Goal: Information Seeking & Learning: Learn about a topic

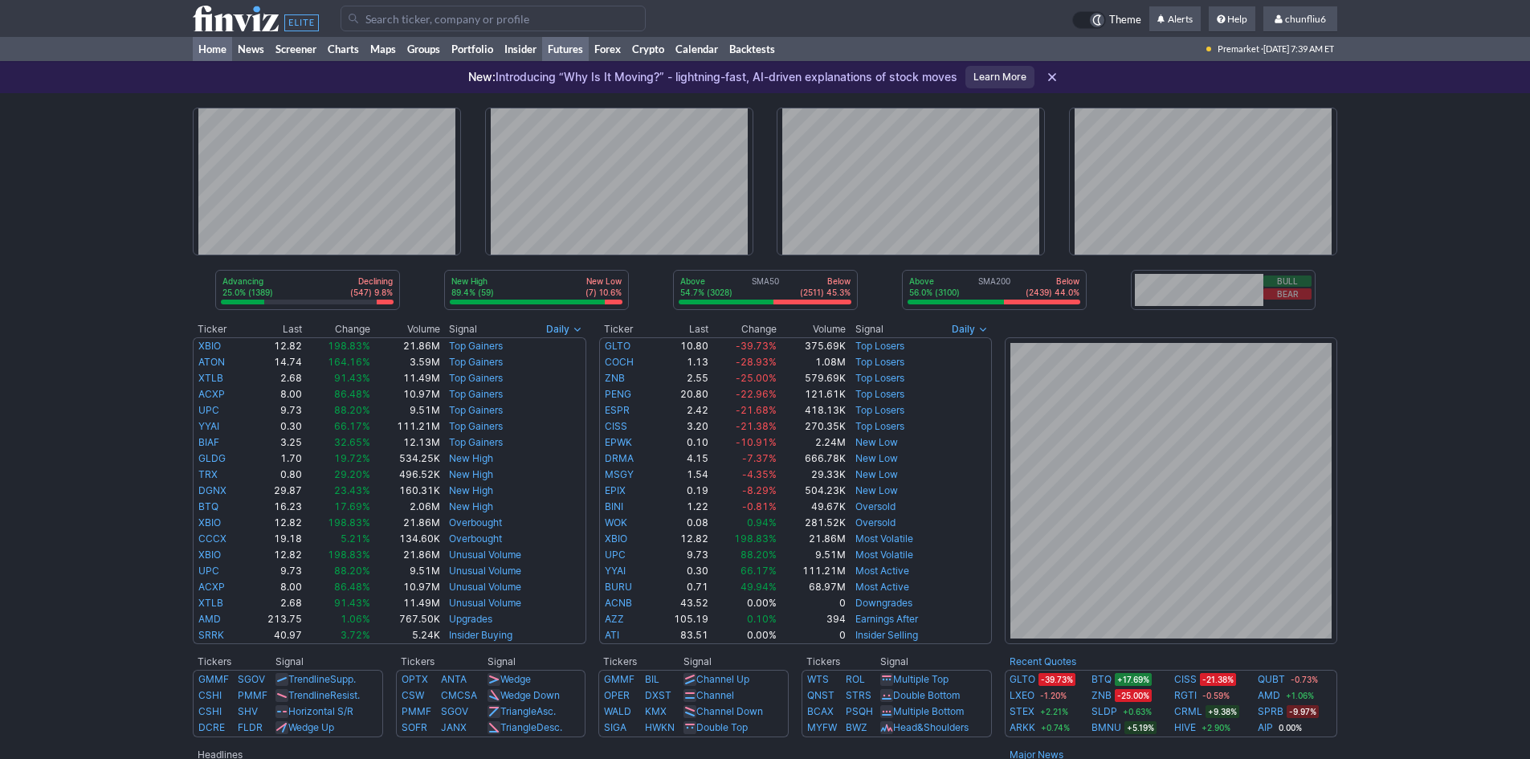
click at [572, 45] on link "Futures" at bounding box center [565, 49] width 47 height 24
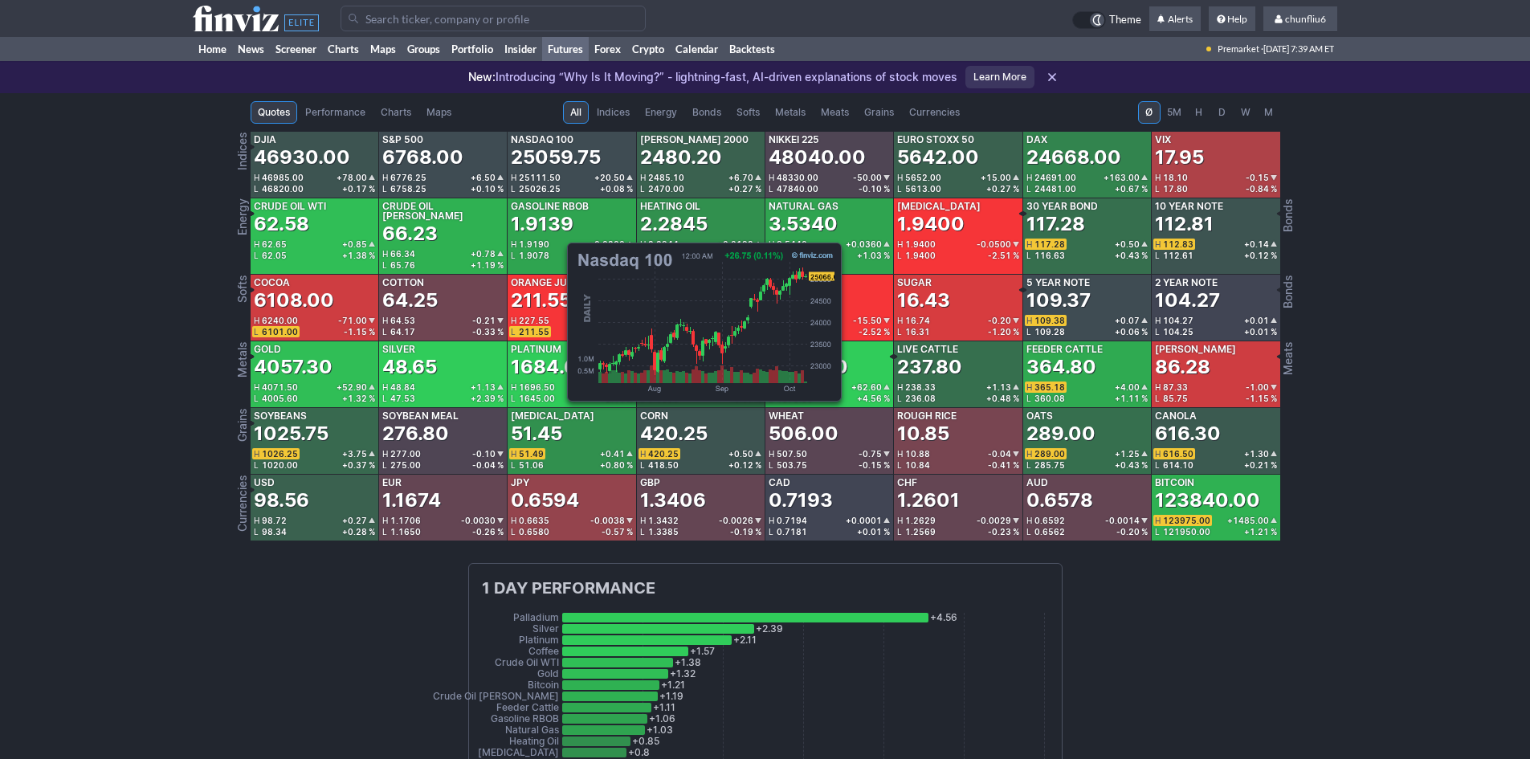
click at [559, 158] on div "25059.75" at bounding box center [556, 158] width 90 height 26
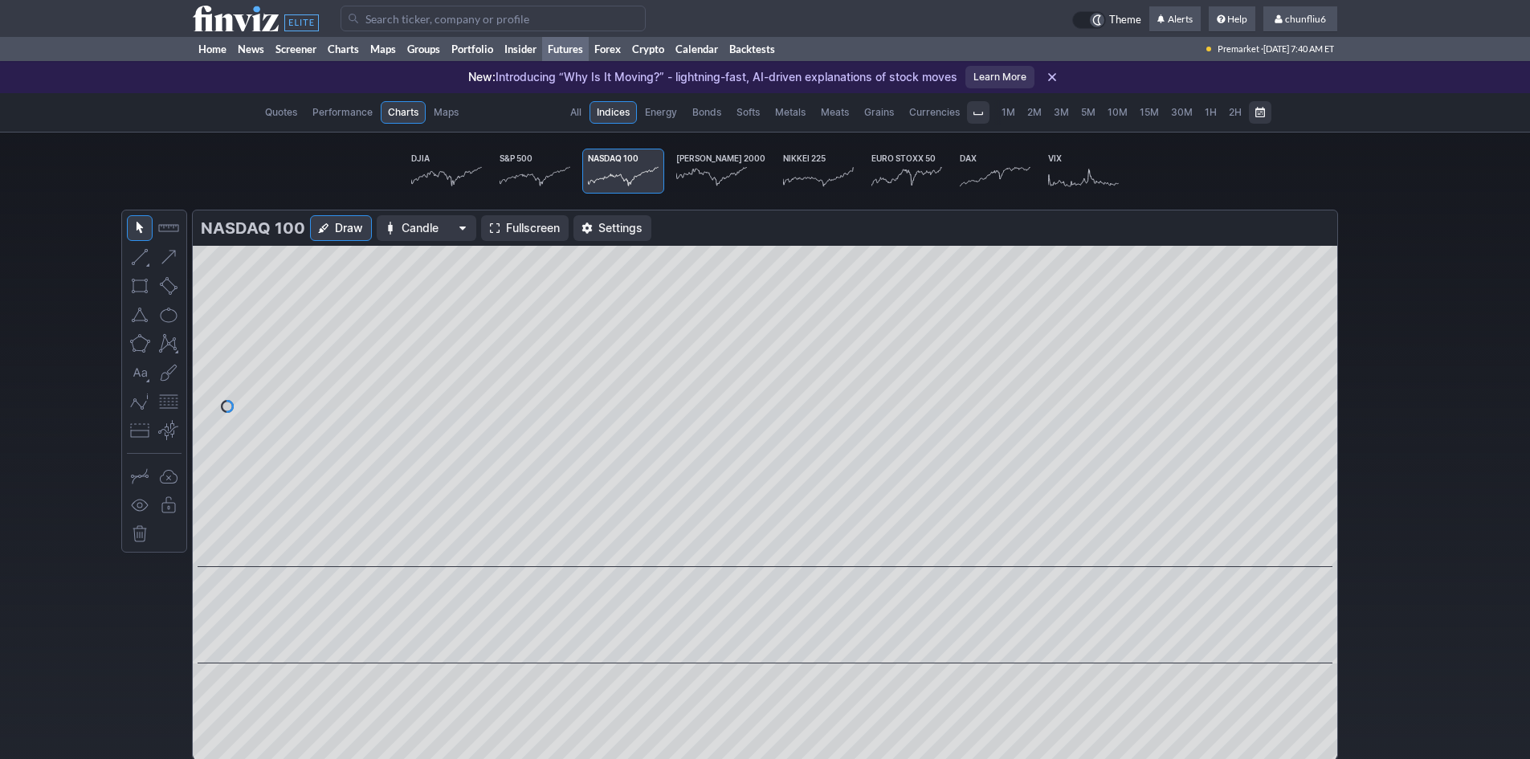
scroll to position [0, 100]
click at [532, 224] on span "Fullscreen" at bounding box center [533, 228] width 54 height 16
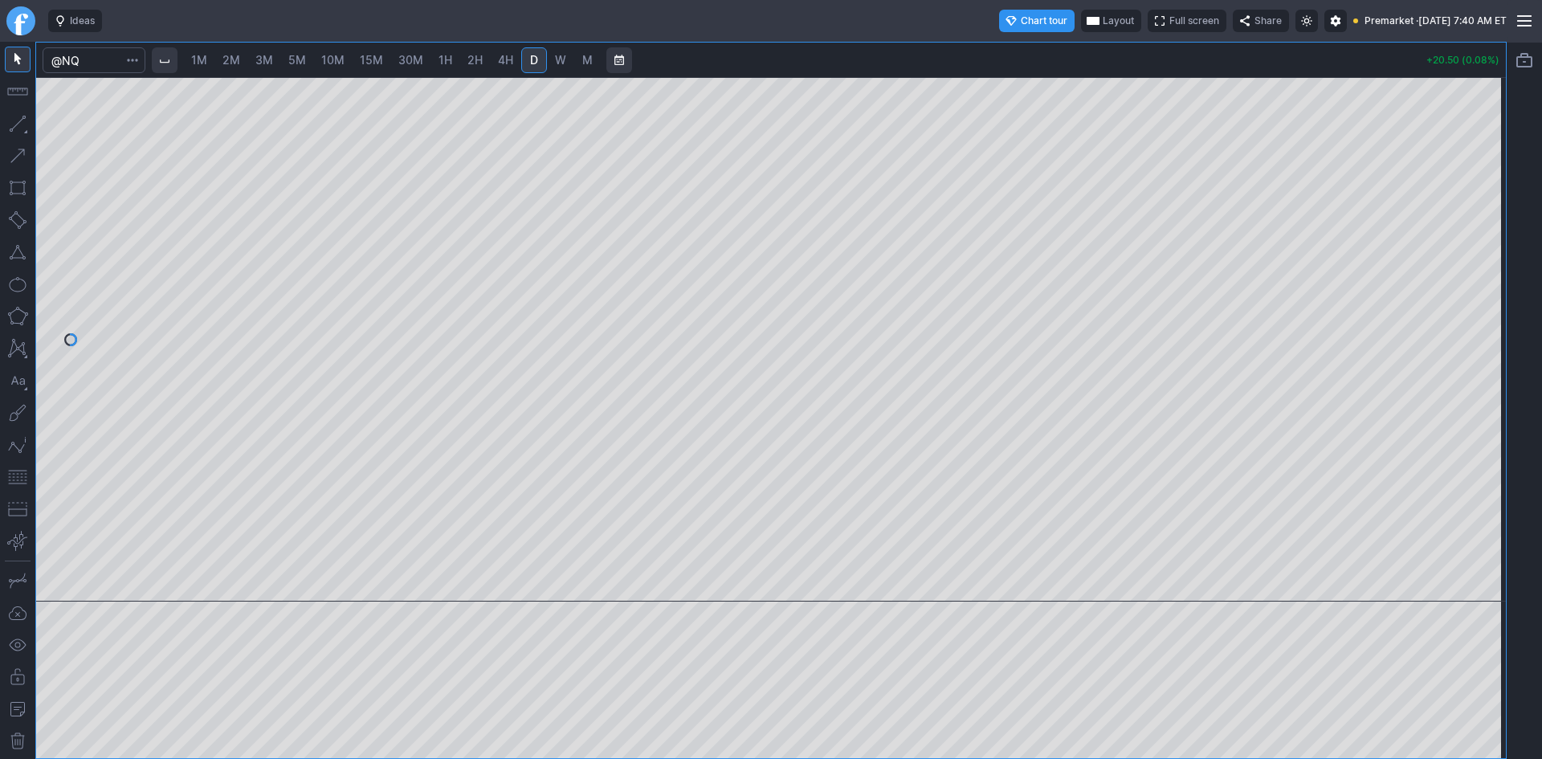
click at [335, 62] on span "10M" at bounding box center [332, 60] width 23 height 14
drag, startPoint x: 1492, startPoint y: 269, endPoint x: 1483, endPoint y: 312, distance: 43.6
click at [1483, 310] on div at bounding box center [1489, 335] width 34 height 484
click at [23, 474] on button "button" at bounding box center [18, 477] width 26 height 26
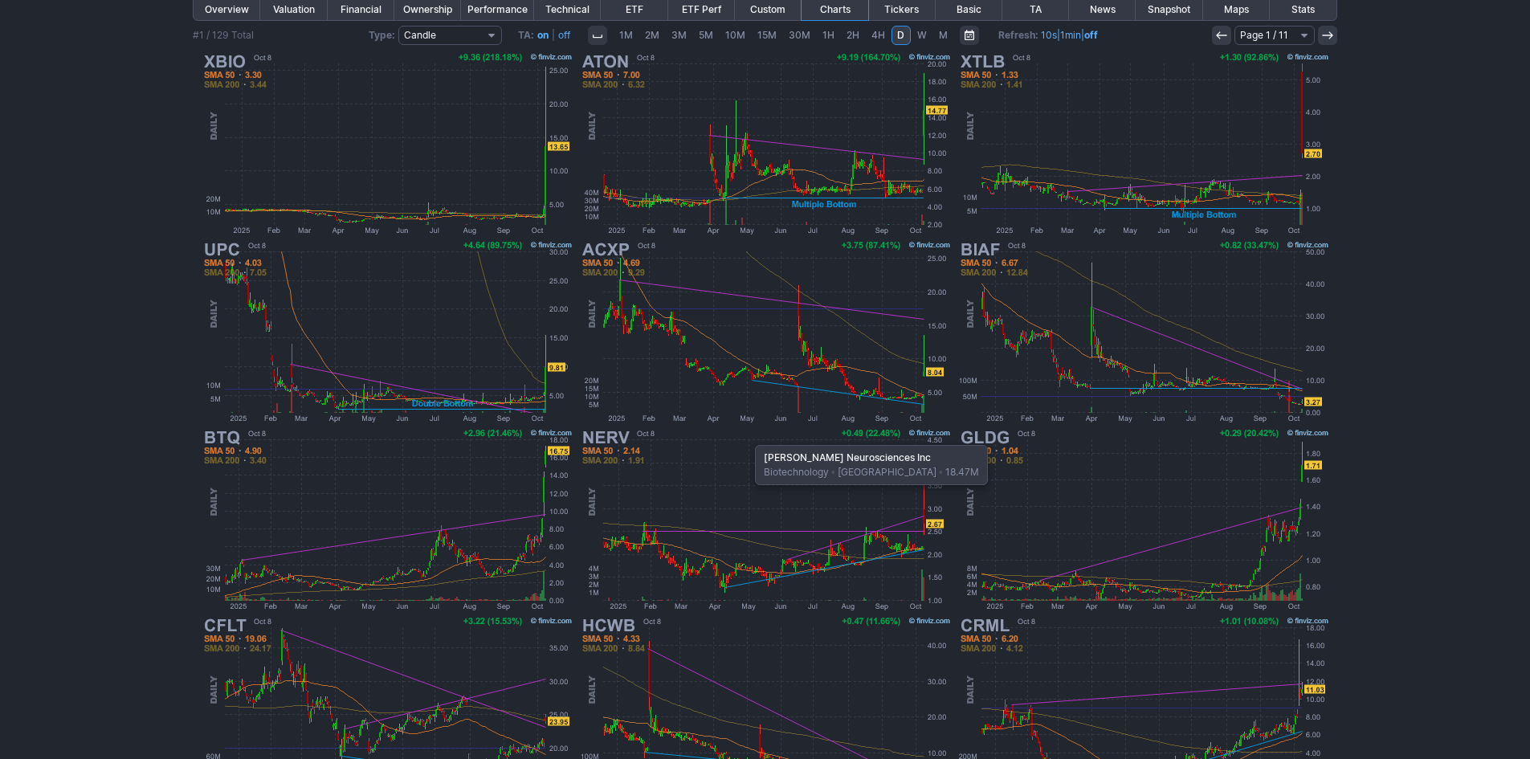
scroll to position [161, 0]
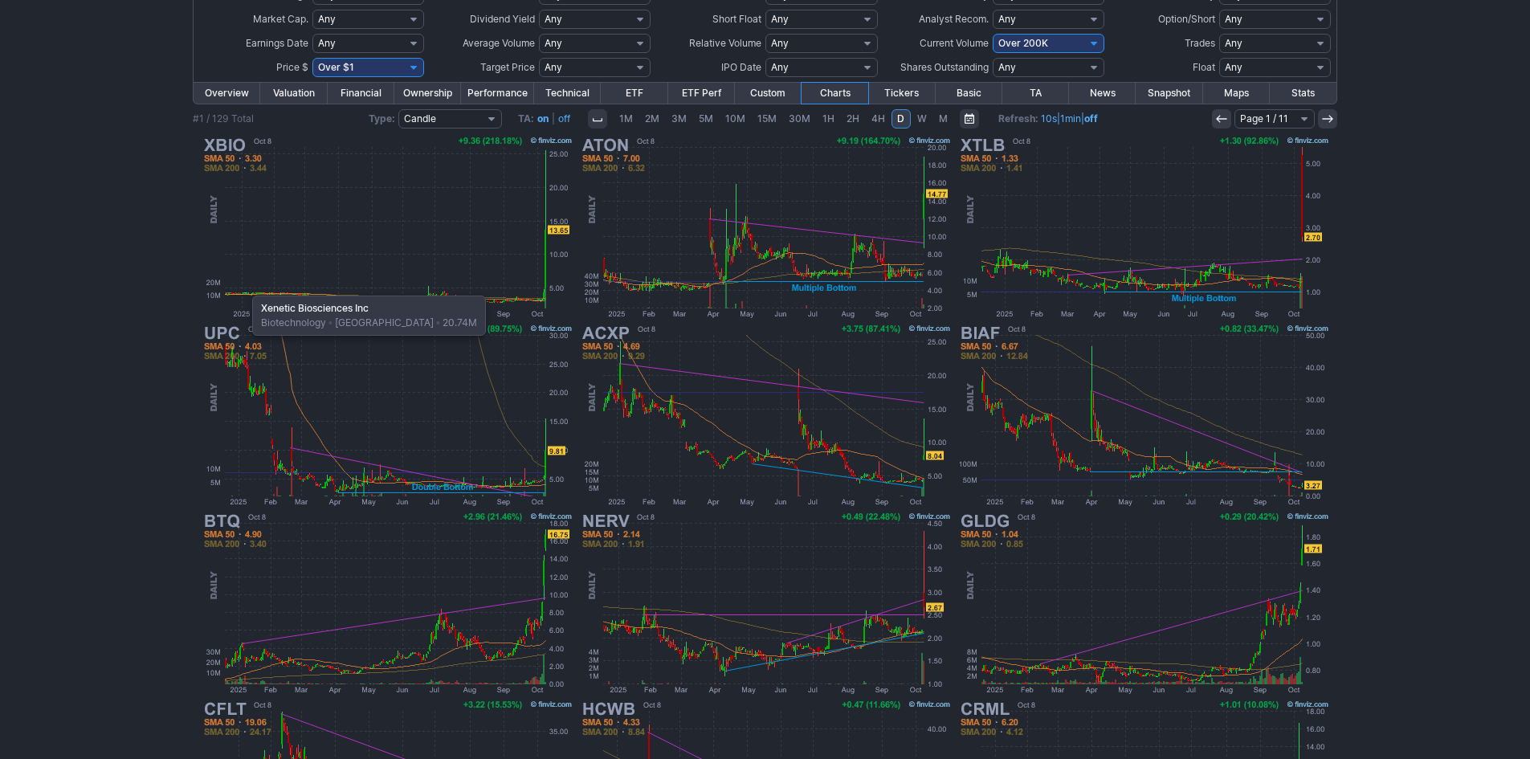
click at [244, 288] on img at bounding box center [387, 227] width 376 height 188
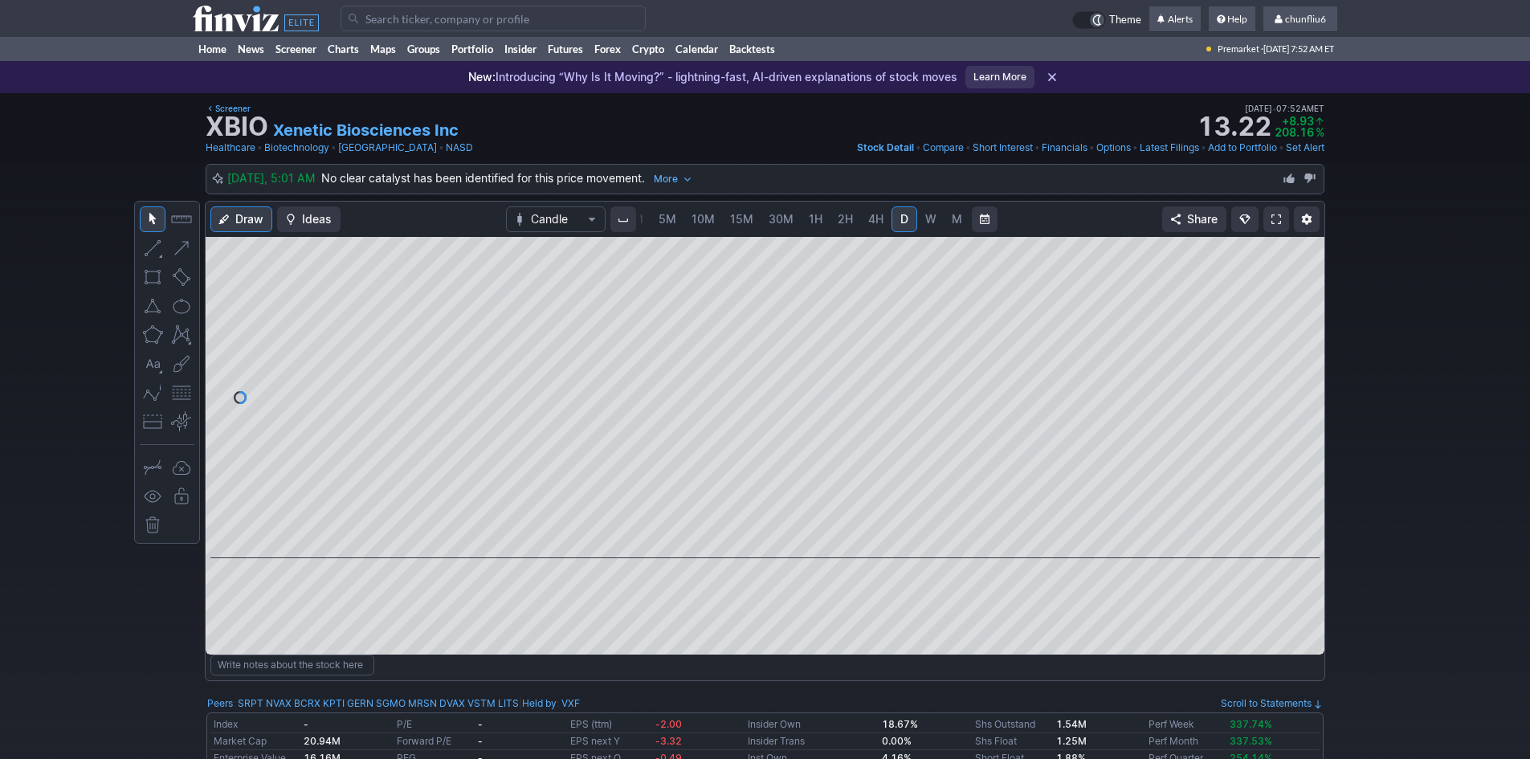
click at [1270, 217] on link at bounding box center [1276, 219] width 26 height 26
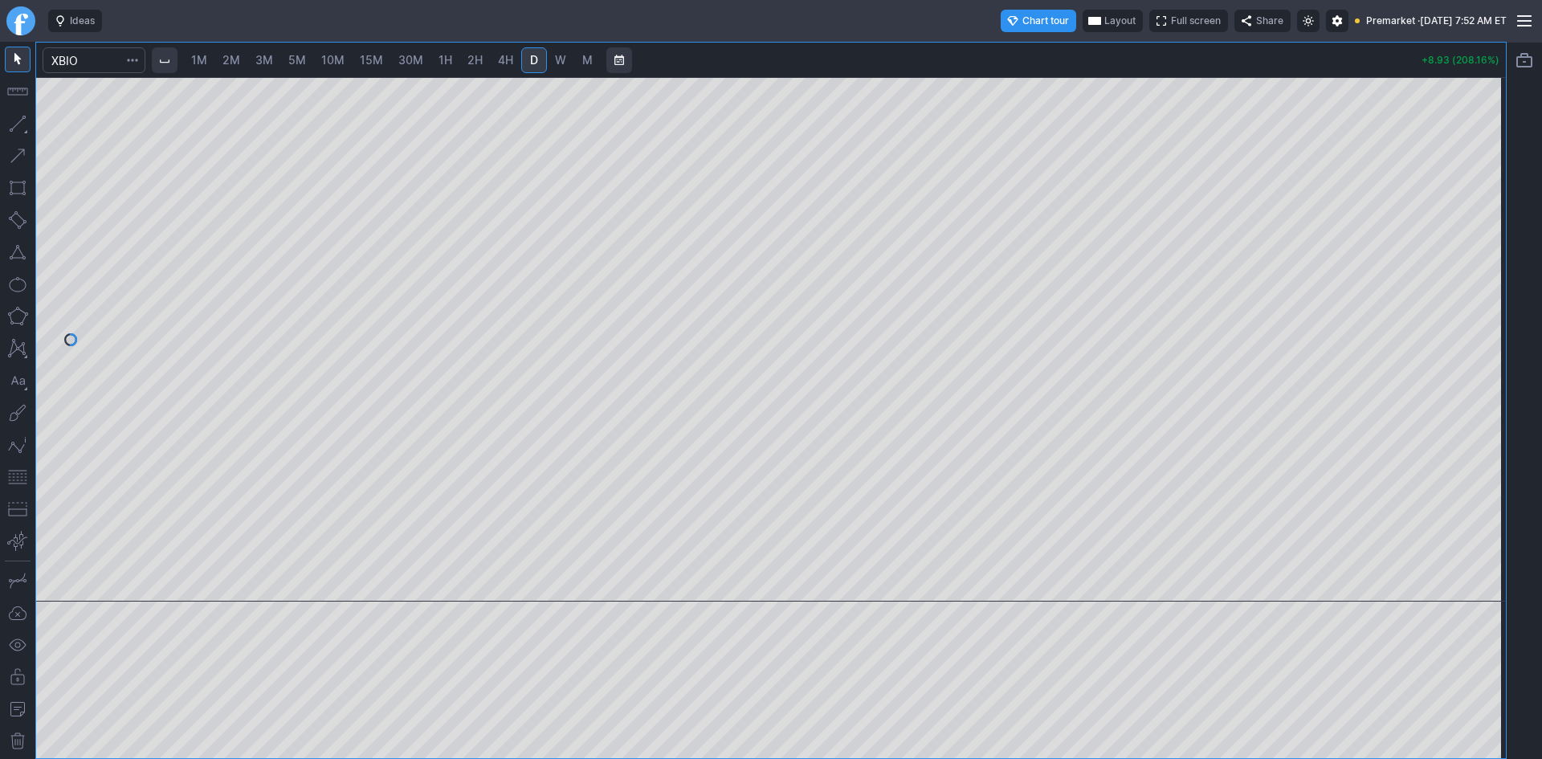
click at [205, 62] on span "1M" at bounding box center [199, 60] width 16 height 14
drag, startPoint x: 18, startPoint y: 474, endPoint x: 31, endPoint y: 479, distance: 13.0
click at [19, 476] on button "button" at bounding box center [18, 477] width 26 height 26
drag, startPoint x: 1499, startPoint y: 381, endPoint x: 1499, endPoint y: 427, distance: 45.8
click at [1499, 427] on div "1M 2M 3M 5M 10M 15M 30M 1H 2H 4H D W M +9.07 (211.42%)" at bounding box center [770, 400] width 1471 height 717
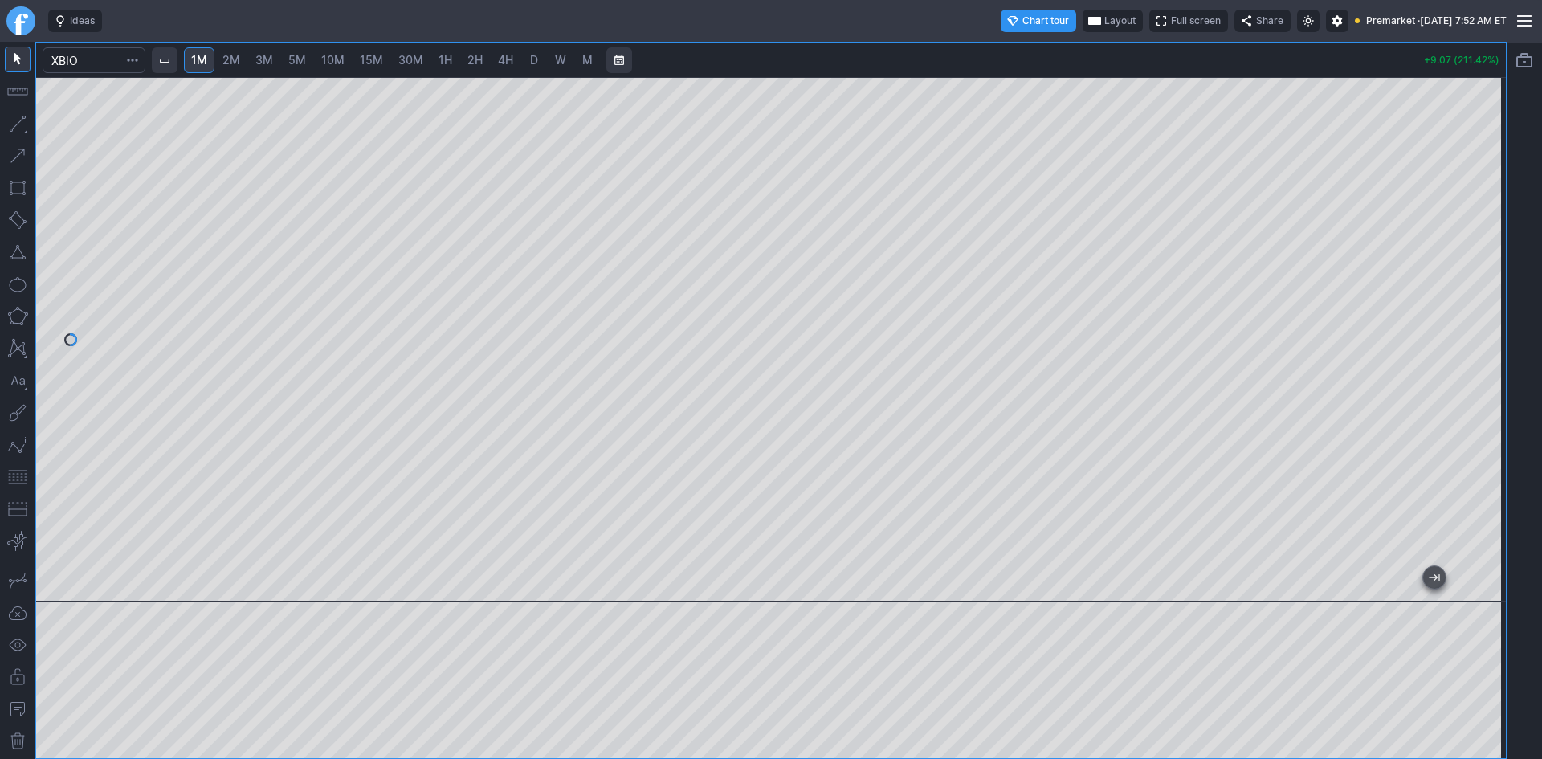
drag, startPoint x: 1493, startPoint y: 402, endPoint x: 1488, endPoint y: 455, distance: 52.4
click at [1488, 455] on div at bounding box center [1489, 335] width 34 height 484
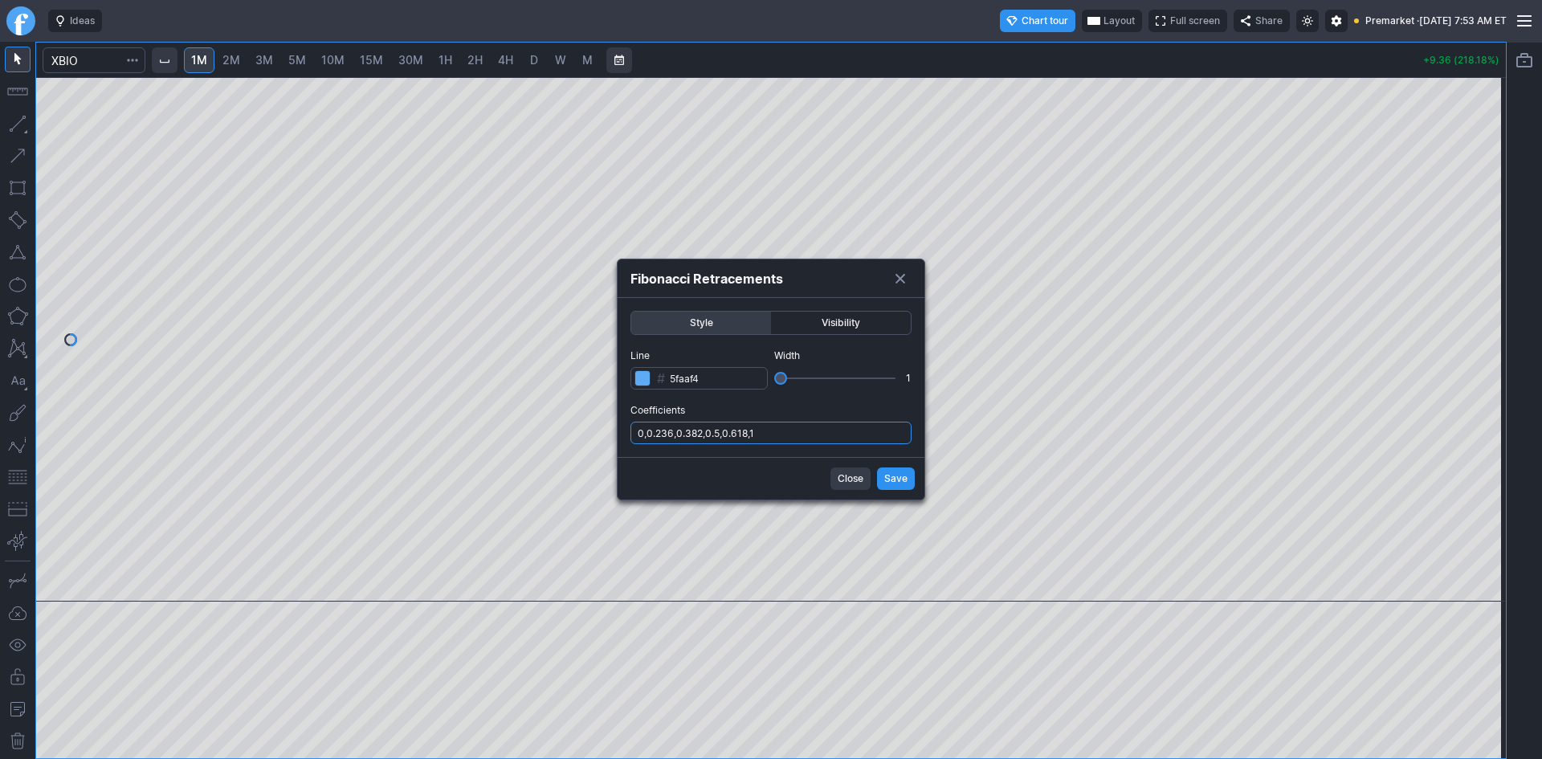
click at [834, 431] on input "0,0.236,0.382,0.5,0.618,1" at bounding box center [770, 433] width 281 height 22
type input "0,0.236,0.382,0.5,0.618,1,.786"
click at [899, 482] on span "Save" at bounding box center [895, 479] width 23 height 16
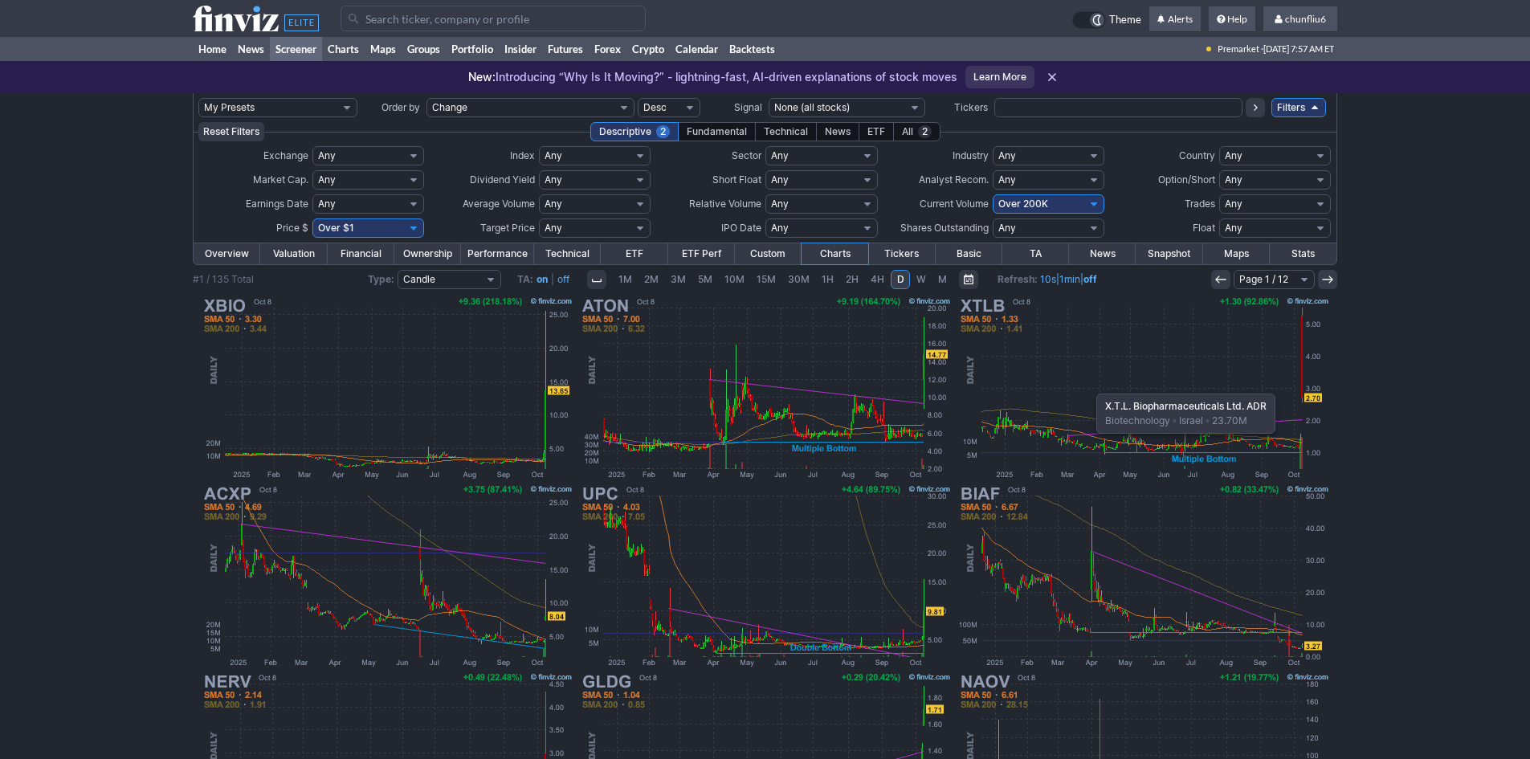
click at [1088, 386] on img at bounding box center [1144, 388] width 376 height 188
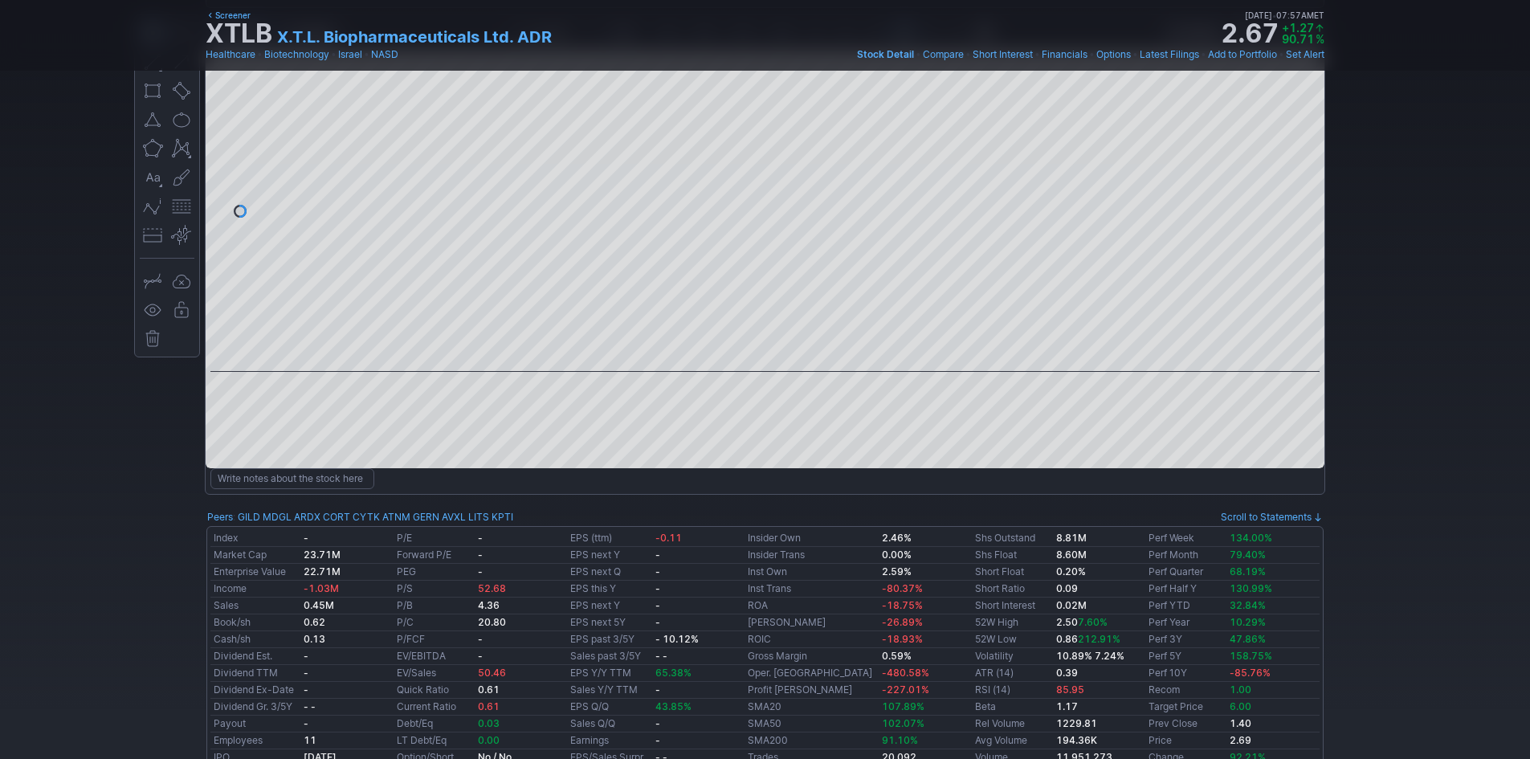
scroll to position [80, 0]
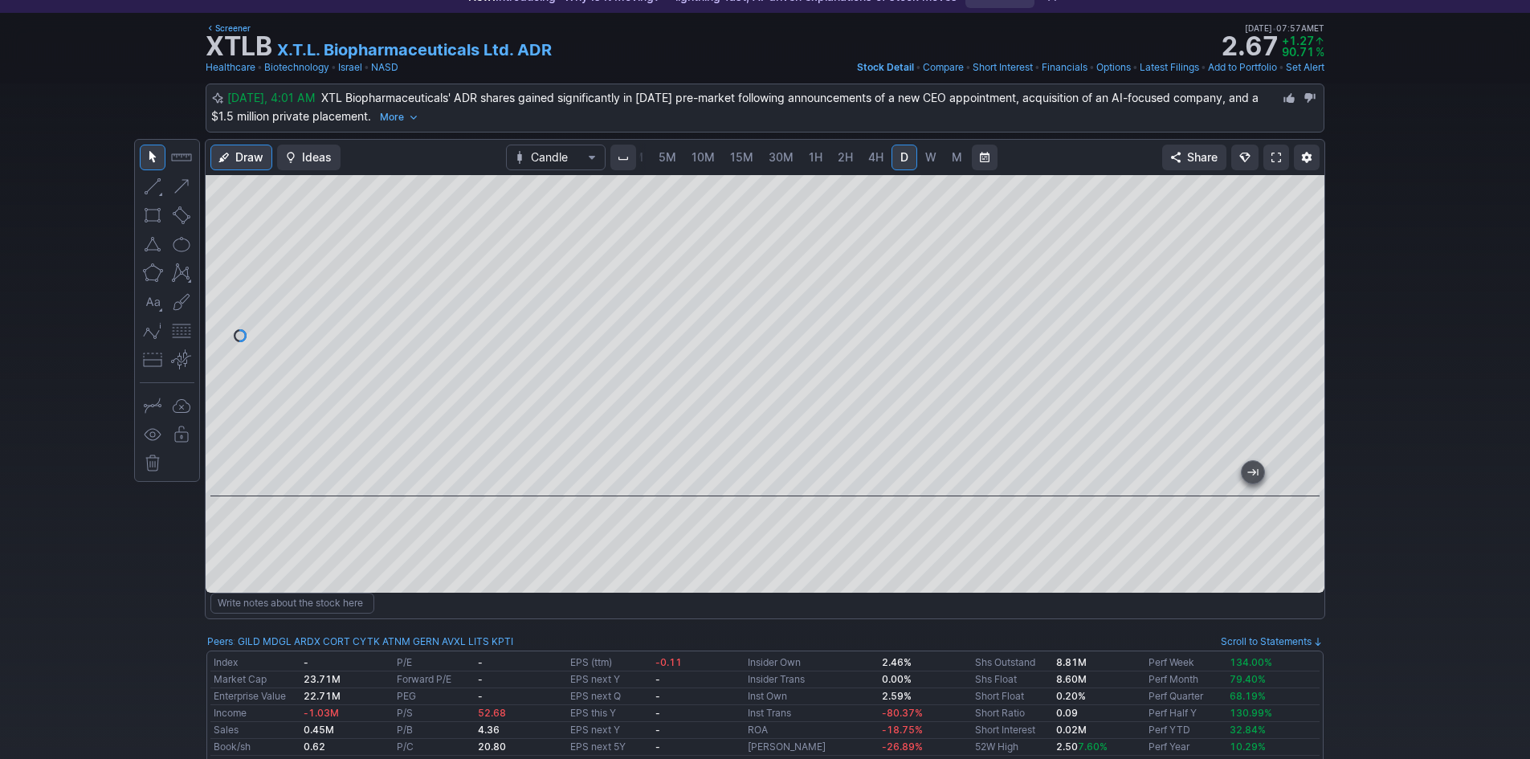
click at [1271, 155] on span at bounding box center [1276, 157] width 10 height 13
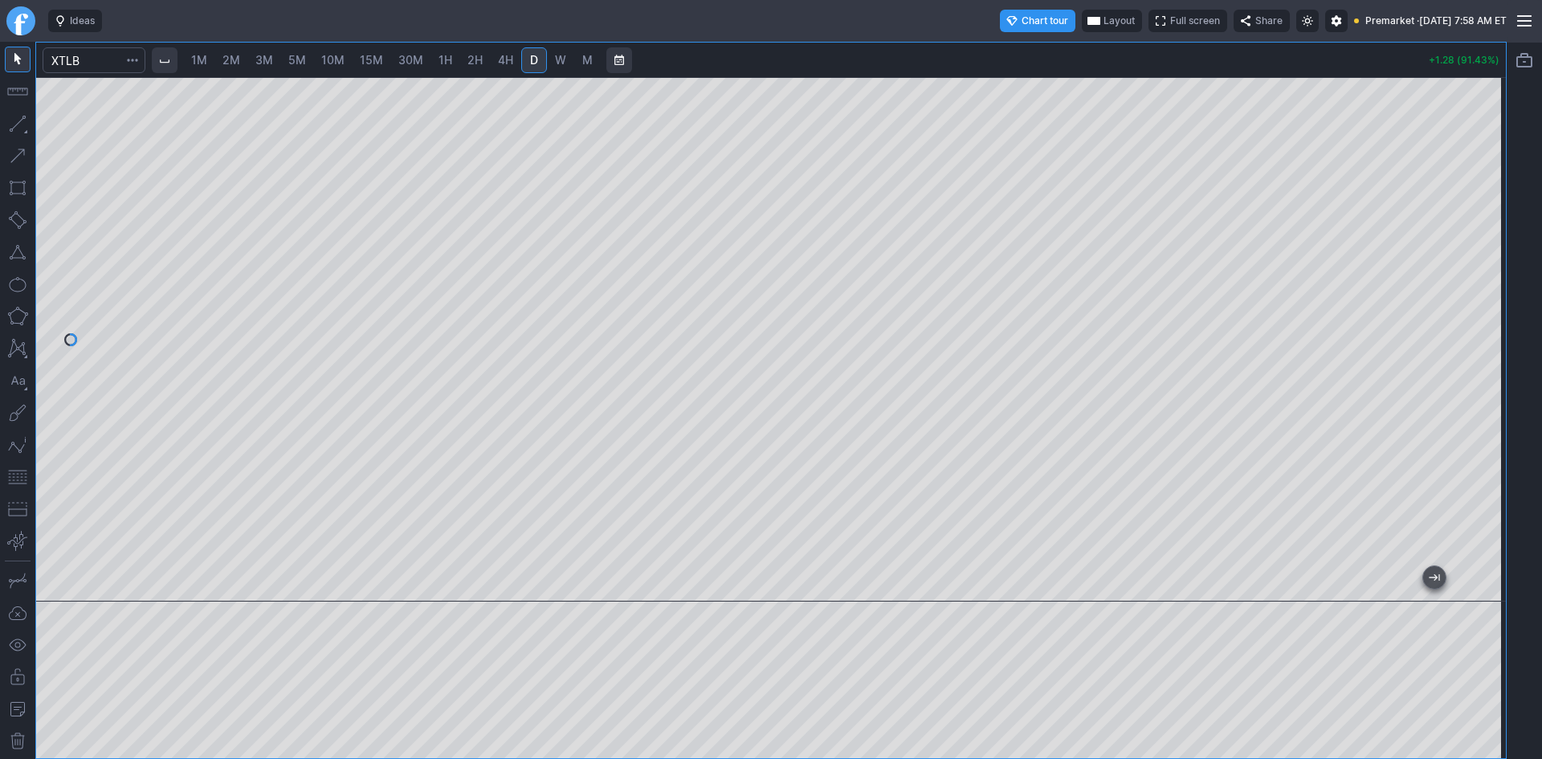
drag, startPoint x: 1487, startPoint y: 259, endPoint x: 1487, endPoint y: 334, distance: 75.5
click at [1487, 334] on div at bounding box center [1489, 335] width 34 height 484
click at [1104, 16] on span "Layout" at bounding box center [1119, 21] width 31 height 16
click at [1030, 54] on button "Layout" at bounding box center [1035, 52] width 22 height 22
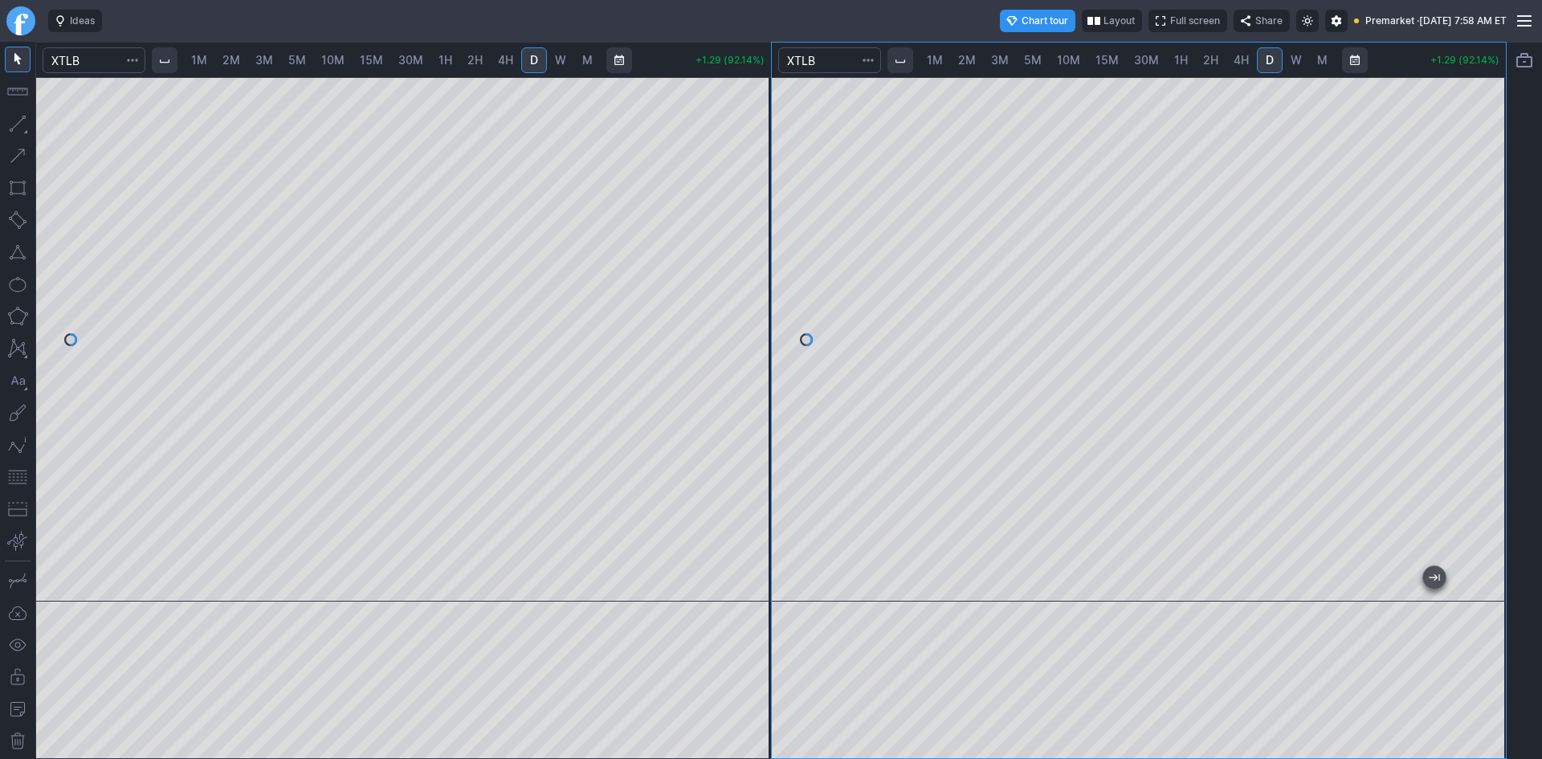
click at [18, 476] on button "button" at bounding box center [18, 477] width 26 height 26
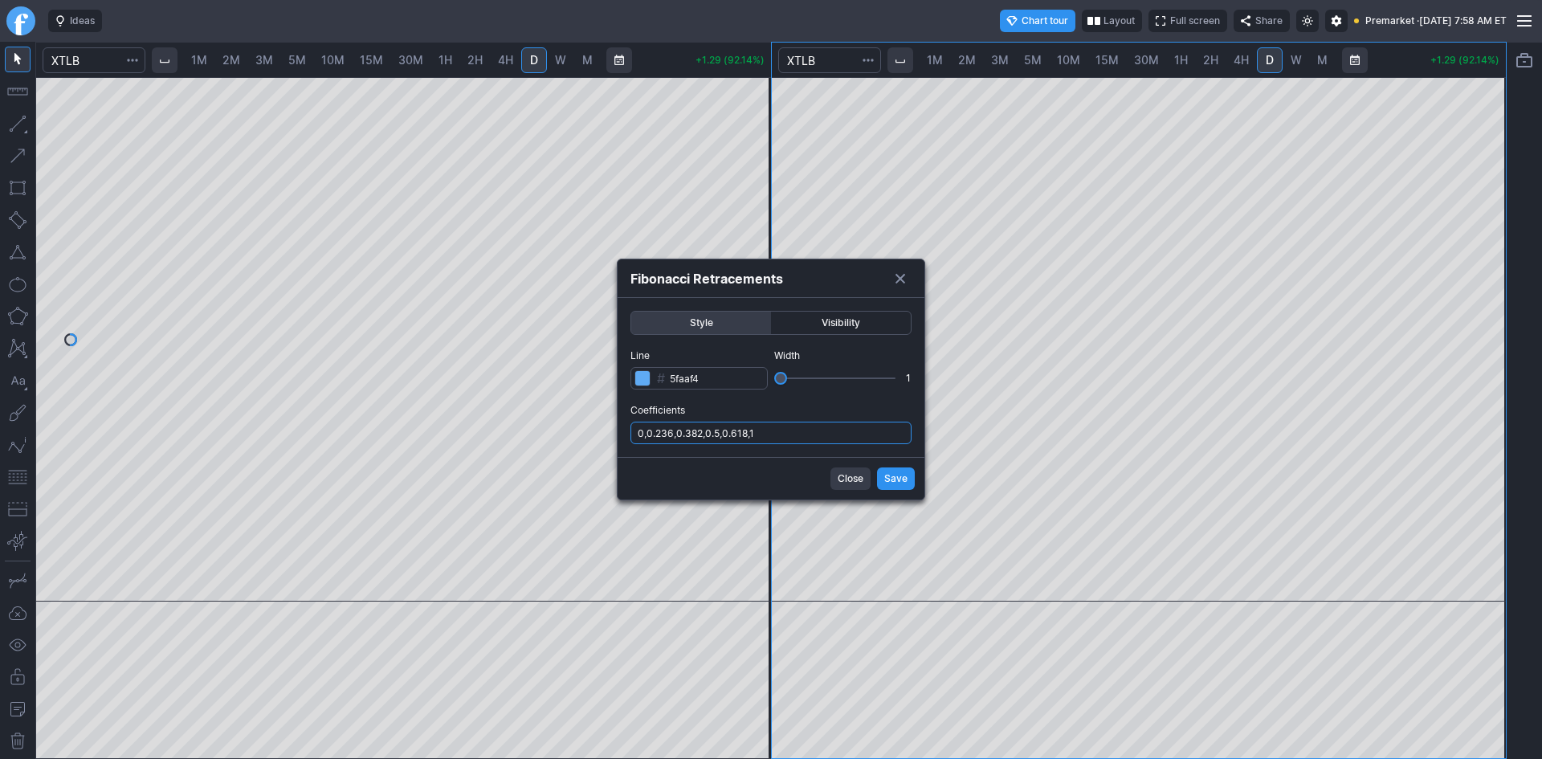
click at [795, 430] on input "0,0.236,0.382,0.5,0.618,1" at bounding box center [770, 433] width 281 height 22
type input "0,0.236,0.382,0.5,0.618,1,.786"
click at [898, 475] on span "Save" at bounding box center [895, 479] width 23 height 16
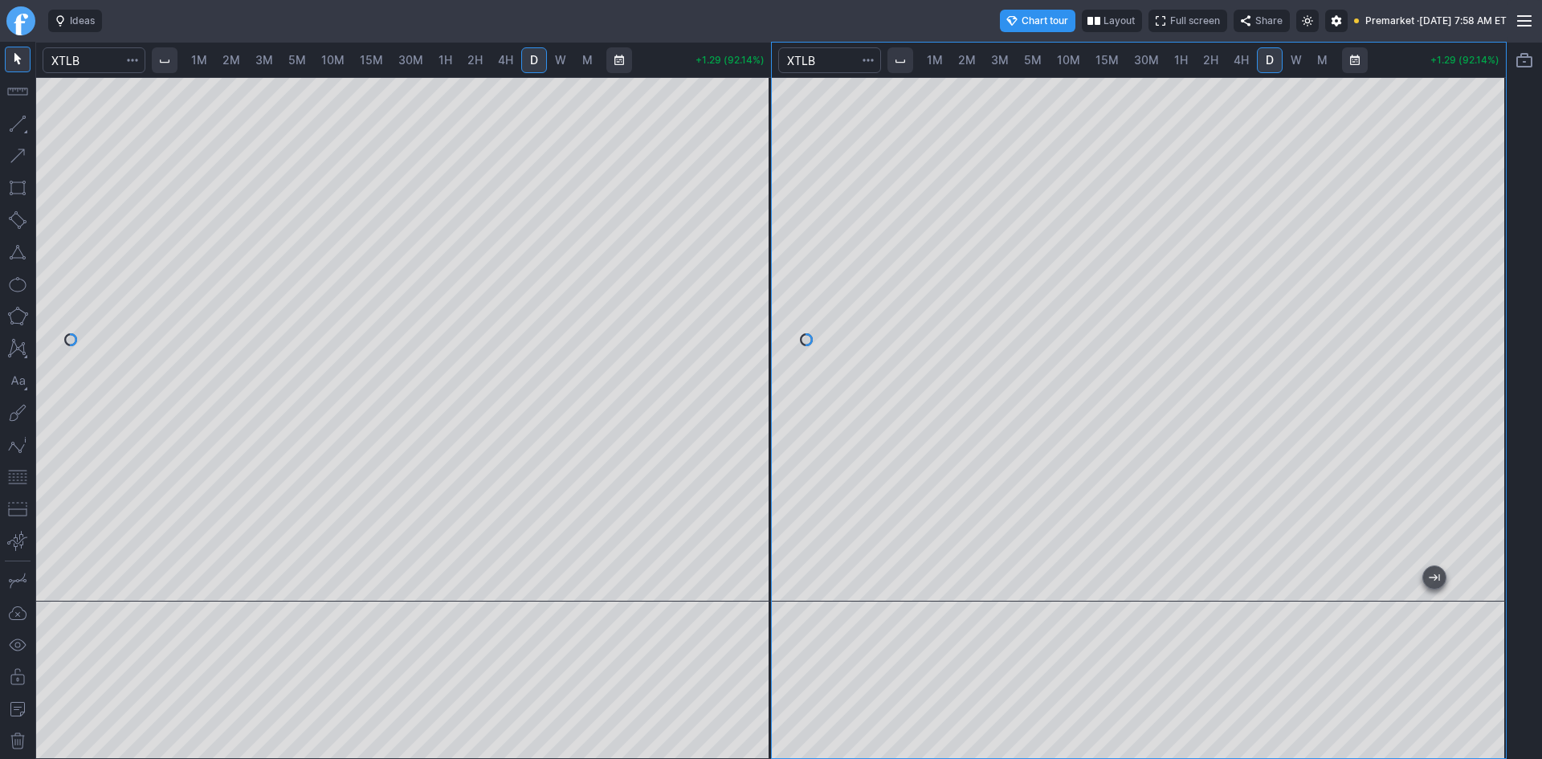
drag, startPoint x: 1484, startPoint y: 204, endPoint x: 1475, endPoint y: 292, distance: 88.1
click at [1479, 291] on div at bounding box center [1489, 335] width 34 height 484
click at [203, 51] on link "1M" at bounding box center [199, 60] width 31 height 26
drag, startPoint x: 15, startPoint y: 479, endPoint x: 34, endPoint y: 467, distance: 22.1
click at [15, 479] on button "button" at bounding box center [18, 477] width 26 height 26
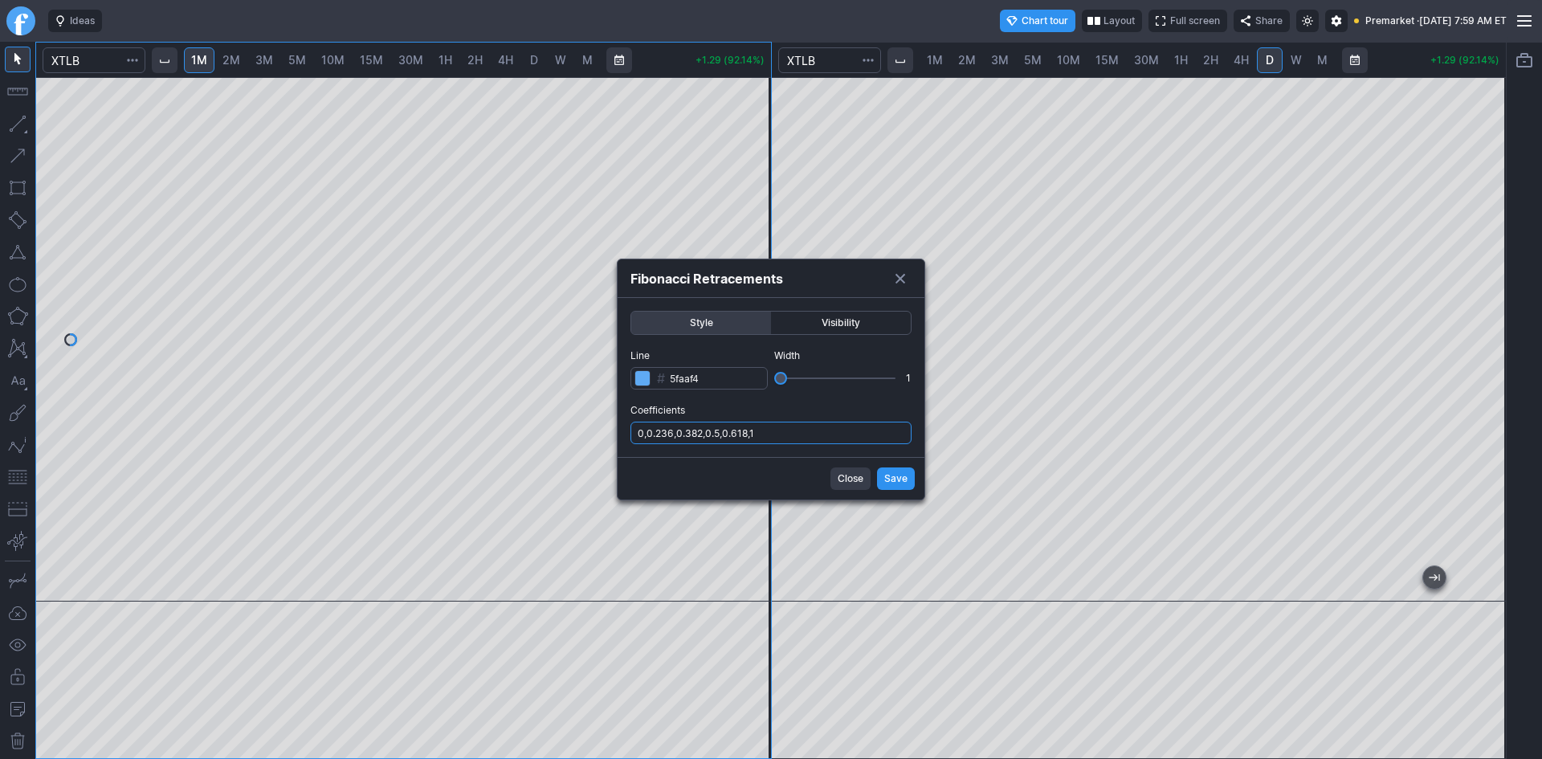
click at [815, 425] on input "0,0.236,0.382,0.5,0.618,1" at bounding box center [770, 433] width 281 height 22
type input "0,0.236,0.382,0.5,0.618,1,.786"
click at [896, 478] on span "Save" at bounding box center [895, 479] width 23 height 16
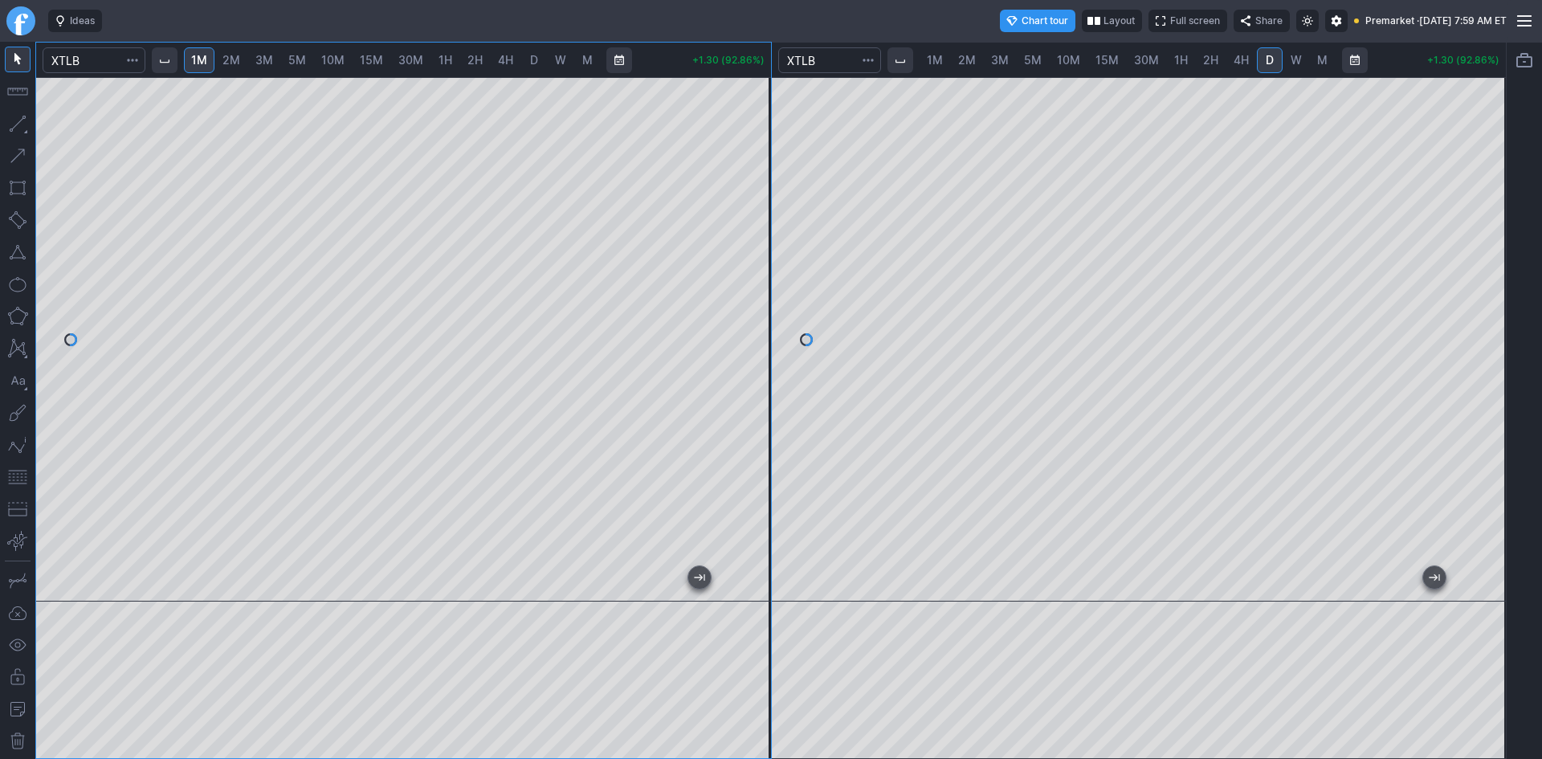
drag, startPoint x: 740, startPoint y: 341, endPoint x: 740, endPoint y: 332, distance: 9.7
click at [740, 332] on div at bounding box center [754, 335] width 34 height 484
